Goal: Find specific page/section: Locate item on page

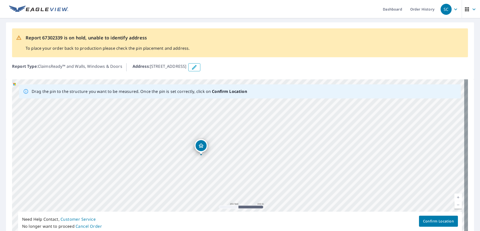
drag, startPoint x: 388, startPoint y: 148, endPoint x: 229, endPoint y: 161, distance: 159.3
click at [229, 161] on div "18512 Fm [STREET_ADDRESS]" at bounding box center [240, 158] width 456 height 158
drag, startPoint x: 275, startPoint y: 168, endPoint x: 343, endPoint y: 256, distance: 110.5
click at [343, 231] on html "SC SC Dashboard Order History SC Report 67302339 is on hold, unable to identify…" at bounding box center [240, 115] width 480 height 231
click at [325, 161] on div "18512 Fm [STREET_ADDRESS]" at bounding box center [240, 158] width 456 height 158
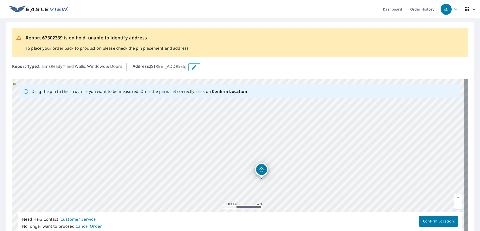
drag, startPoint x: 241, startPoint y: 110, endPoint x: 337, endPoint y: 148, distance: 103.3
click at [337, 148] on div "18512 Fm [STREET_ADDRESS]" at bounding box center [240, 158] width 456 height 158
drag, startPoint x: 311, startPoint y: 148, endPoint x: 243, endPoint y: 23, distance: 142.3
click at [243, 23] on div "Report 67302339 is on hold, unable to identify address To place your order back…" at bounding box center [240, 132] width 480 height 229
click at [268, 135] on div "18512 Fm [STREET_ADDRESS]" at bounding box center [240, 158] width 456 height 158
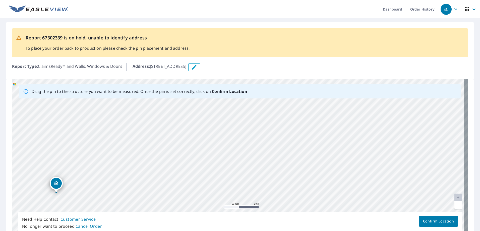
drag, startPoint x: 357, startPoint y: 134, endPoint x: 232, endPoint y: 236, distance: 161.0
click at [232, 231] on html "SC SC Dashboard Order History SC Report 67302339 is on hold, unable to identify…" at bounding box center [240, 115] width 480 height 231
click at [262, 172] on div "18512 Fm [STREET_ADDRESS]" at bounding box center [240, 158] width 456 height 158
drag, startPoint x: 309, startPoint y: 106, endPoint x: 192, endPoint y: 217, distance: 161.6
click at [193, 219] on div "Drag the pin to the structure you want to be measured. Once the pin is set corr…" at bounding box center [240, 158] width 456 height 158
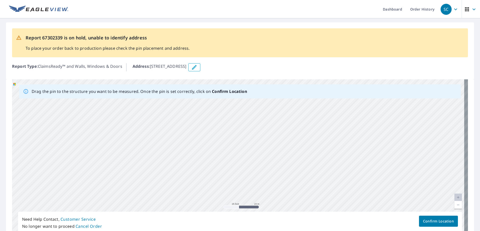
drag, startPoint x: 221, startPoint y: 169, endPoint x: 209, endPoint y: 169, distance: 11.6
click at [219, 169] on div "18512 Fm [STREET_ADDRESS]" at bounding box center [240, 158] width 456 height 158
drag, startPoint x: 259, startPoint y: 149, endPoint x: 177, endPoint y: 202, distance: 97.1
click at [177, 202] on div "18512 Fm [STREET_ADDRESS]" at bounding box center [240, 158] width 456 height 158
drag, startPoint x: 338, startPoint y: 145, endPoint x: 294, endPoint y: 149, distance: 44.1
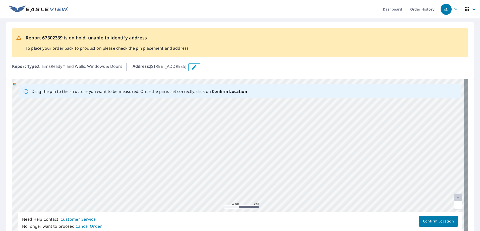
click at [294, 149] on div "18512 Fm [STREET_ADDRESS]" at bounding box center [240, 158] width 456 height 158
drag, startPoint x: 330, startPoint y: 135, endPoint x: 237, endPoint y: 227, distance: 130.6
click at [237, 227] on div "Drag the pin to the structure you want to be measured. Once the pin is set corr…" at bounding box center [240, 158] width 456 height 158
click at [277, 188] on div "18512 Fm [STREET_ADDRESS]" at bounding box center [240, 158] width 456 height 158
drag, startPoint x: 278, startPoint y: 179, endPoint x: 278, endPoint y: 204, distance: 25.1
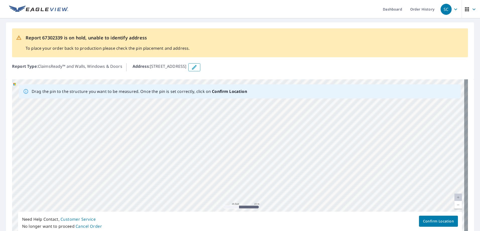
click at [278, 204] on div "18512 Fm [STREET_ADDRESS]" at bounding box center [240, 158] width 456 height 158
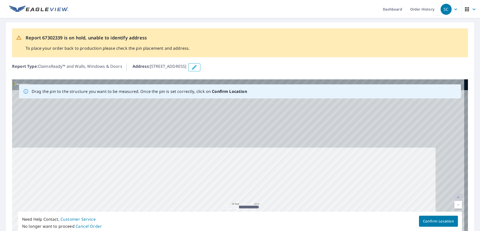
drag, startPoint x: 278, startPoint y: 120, endPoint x: 221, endPoint y: 244, distance: 136.4
click at [221, 231] on html "SC SC Dashboard Order History SC Report 67302339 is on hold, unable to identify…" at bounding box center [240, 115] width 480 height 231
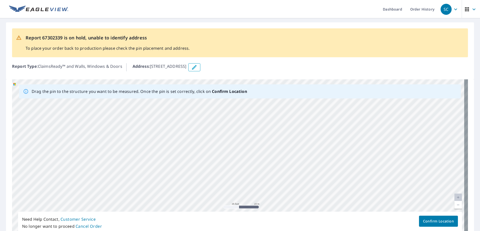
click at [247, 169] on div "18512 Fm [STREET_ADDRESS]" at bounding box center [240, 158] width 456 height 158
drag, startPoint x: 257, startPoint y: 168, endPoint x: 308, endPoint y: 246, distance: 92.8
click at [308, 231] on html "SC SC Dashboard Order History SC Report 67302339 is on hold, unable to identify…" at bounding box center [240, 115] width 480 height 231
click at [277, 195] on div "18512 Fm [STREET_ADDRESS]" at bounding box center [240, 158] width 456 height 158
drag, startPoint x: 259, startPoint y: 161, endPoint x: 199, endPoint y: 235, distance: 94.7
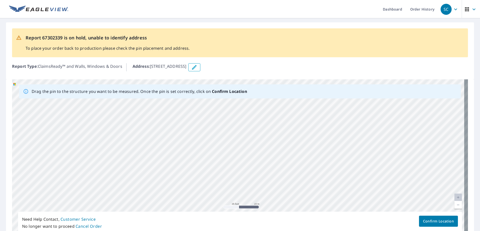
click at [199, 231] on html "SC SC Dashboard Order History SC Report 67302339 is on hold, unable to identify…" at bounding box center [240, 115] width 480 height 231
click at [261, 173] on div "18512 Fm [STREET_ADDRESS]" at bounding box center [240, 158] width 456 height 158
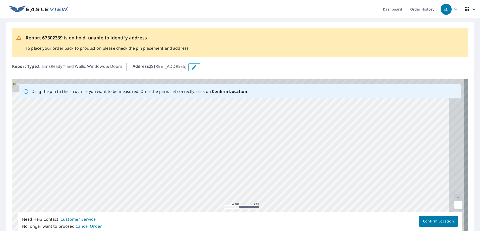
drag, startPoint x: 330, startPoint y: 114, endPoint x: 197, endPoint y: 230, distance: 176.7
click at [197, 230] on div "Drag the pin to the structure you want to be measured. Once the pin is set corr…" at bounding box center [240, 158] width 456 height 158
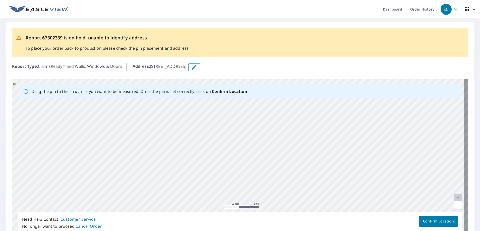
click at [270, 173] on div "18512 Fm [STREET_ADDRESS]" at bounding box center [240, 158] width 456 height 158
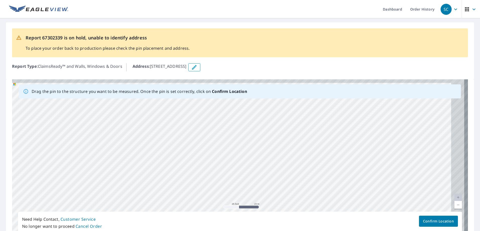
drag, startPoint x: 381, startPoint y: 124, endPoint x: 115, endPoint y: 232, distance: 287.0
click at [115, 231] on html "SC SC Dashboard Order History SC Report 67302339 is on hold, unable to identify…" at bounding box center [240, 115] width 480 height 231
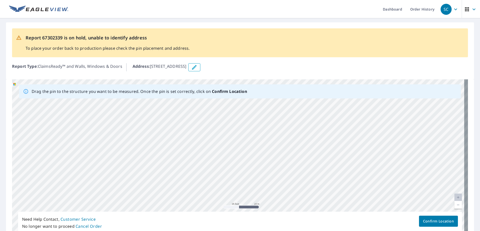
drag, startPoint x: 150, startPoint y: 182, endPoint x: 134, endPoint y: 184, distance: 15.7
click at [140, 184] on div "18512 Fm [STREET_ADDRESS]" at bounding box center [240, 158] width 456 height 158
drag, startPoint x: 214, startPoint y: 155, endPoint x: 199, endPoint y: 76, distance: 79.8
click at [199, 76] on div "Report 67302339 is on hold, unable to identify address To place your order back…" at bounding box center [240, 132] width 480 height 229
click at [207, 135] on div "18512 Fm [STREET_ADDRESS]" at bounding box center [240, 158] width 456 height 158
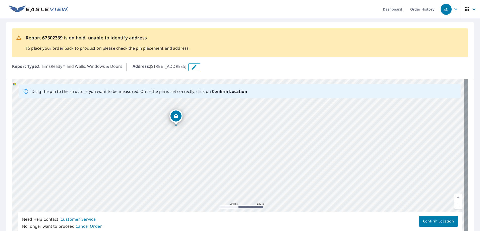
drag, startPoint x: 252, startPoint y: 190, endPoint x: 224, endPoint y: 154, distance: 45.3
click at [224, 154] on div "18512 Fm [STREET_ADDRESS]" at bounding box center [240, 158] width 456 height 158
drag, startPoint x: 233, startPoint y: 132, endPoint x: 242, endPoint y: 163, distance: 32.7
click at [242, 163] on div "18512 Fm [STREET_ADDRESS]" at bounding box center [240, 158] width 456 height 158
drag, startPoint x: 229, startPoint y: 136, endPoint x: 257, endPoint y: 181, distance: 52.7
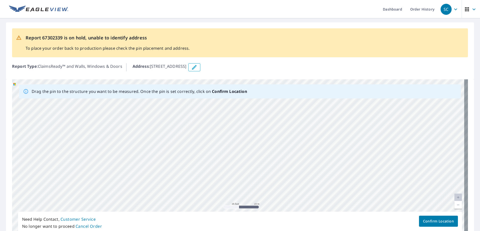
click at [266, 185] on div "18512 Fm [STREET_ADDRESS]" at bounding box center [240, 158] width 456 height 158
drag, startPoint x: 270, startPoint y: 181, endPoint x: 227, endPoint y: 186, distance: 43.4
click at [227, 186] on div "18512 Fm [STREET_ADDRESS]" at bounding box center [240, 158] width 456 height 158
click at [232, 153] on div "18512 Fm [STREET_ADDRESS]" at bounding box center [240, 158] width 456 height 158
drag, startPoint x: 186, startPoint y: 174, endPoint x: 176, endPoint y: 129, distance: 46.3
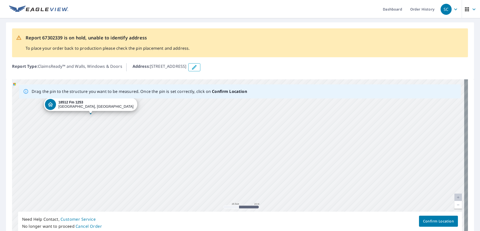
click at [176, 129] on div "18512 Fm [STREET_ADDRESS]" at bounding box center [240, 158] width 456 height 158
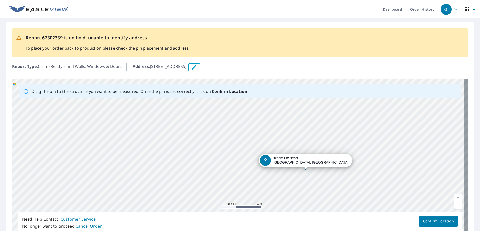
drag, startPoint x: 185, startPoint y: 134, endPoint x: 303, endPoint y: 161, distance: 121.1
drag, startPoint x: 275, startPoint y: 125, endPoint x: 287, endPoint y: 208, distance: 84.0
click at [294, 211] on div "18512 Fm [STREET_ADDRESS]" at bounding box center [240, 158] width 456 height 158
drag, startPoint x: 151, startPoint y: 66, endPoint x: 218, endPoint y: 65, distance: 66.9
click at [218, 65] on div "Address : [STREET_ADDRESS]" at bounding box center [301, 67] width 336 height 8
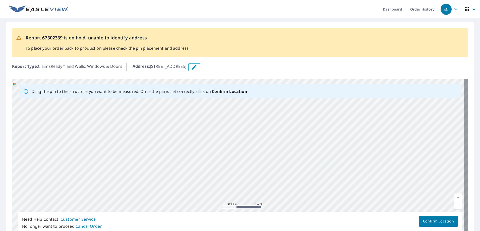
drag, startPoint x: 218, startPoint y: 65, endPoint x: 197, endPoint y: 65, distance: 20.4
copy p "[STREET_ADDRESS]"
